Goal: Information Seeking & Learning: Learn about a topic

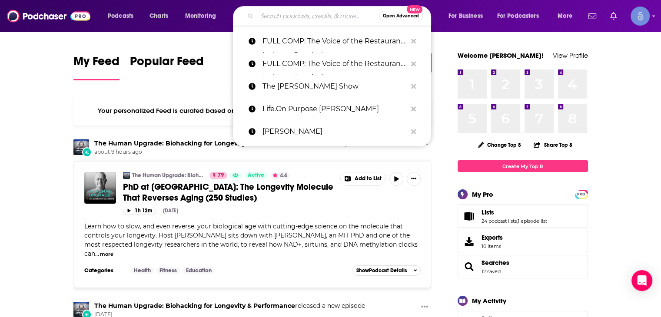
click at [301, 11] on input "Search podcasts, credits, & more..." at bounding box center [318, 16] width 122 height 14
paste input "Everything is Personal"
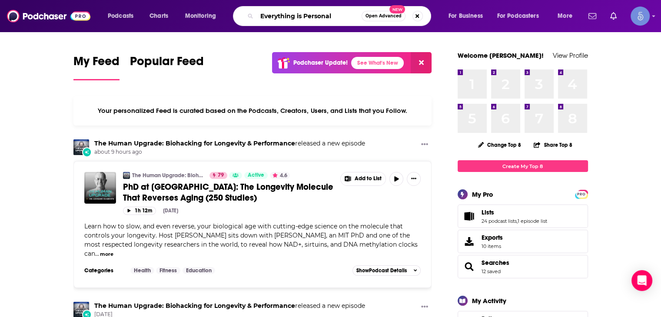
type input "Everything is Personal"
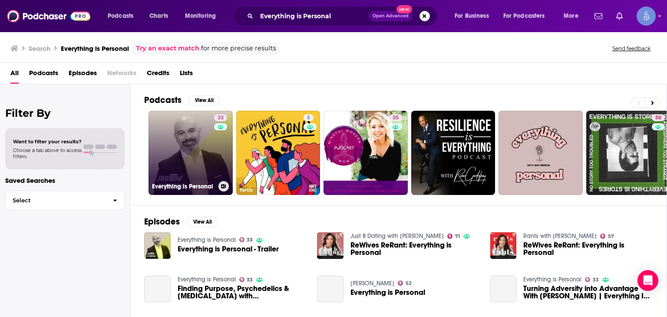
click at [205, 139] on link "33 Everything is Personal" at bounding box center [191, 153] width 84 height 84
